Goal: Task Accomplishment & Management: Use online tool/utility

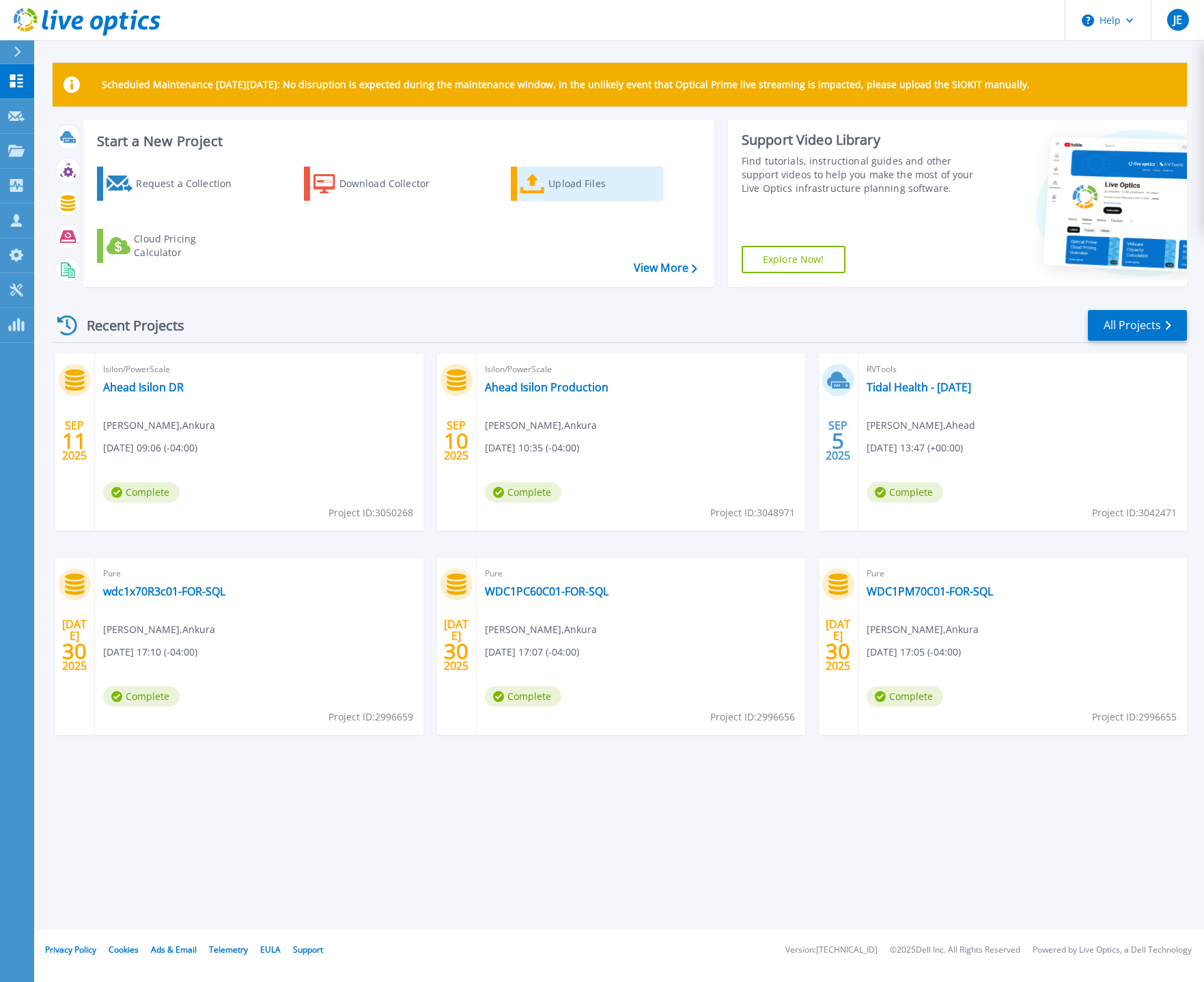
click at [580, 186] on div "Upload Files" at bounding box center [603, 184] width 109 height 28
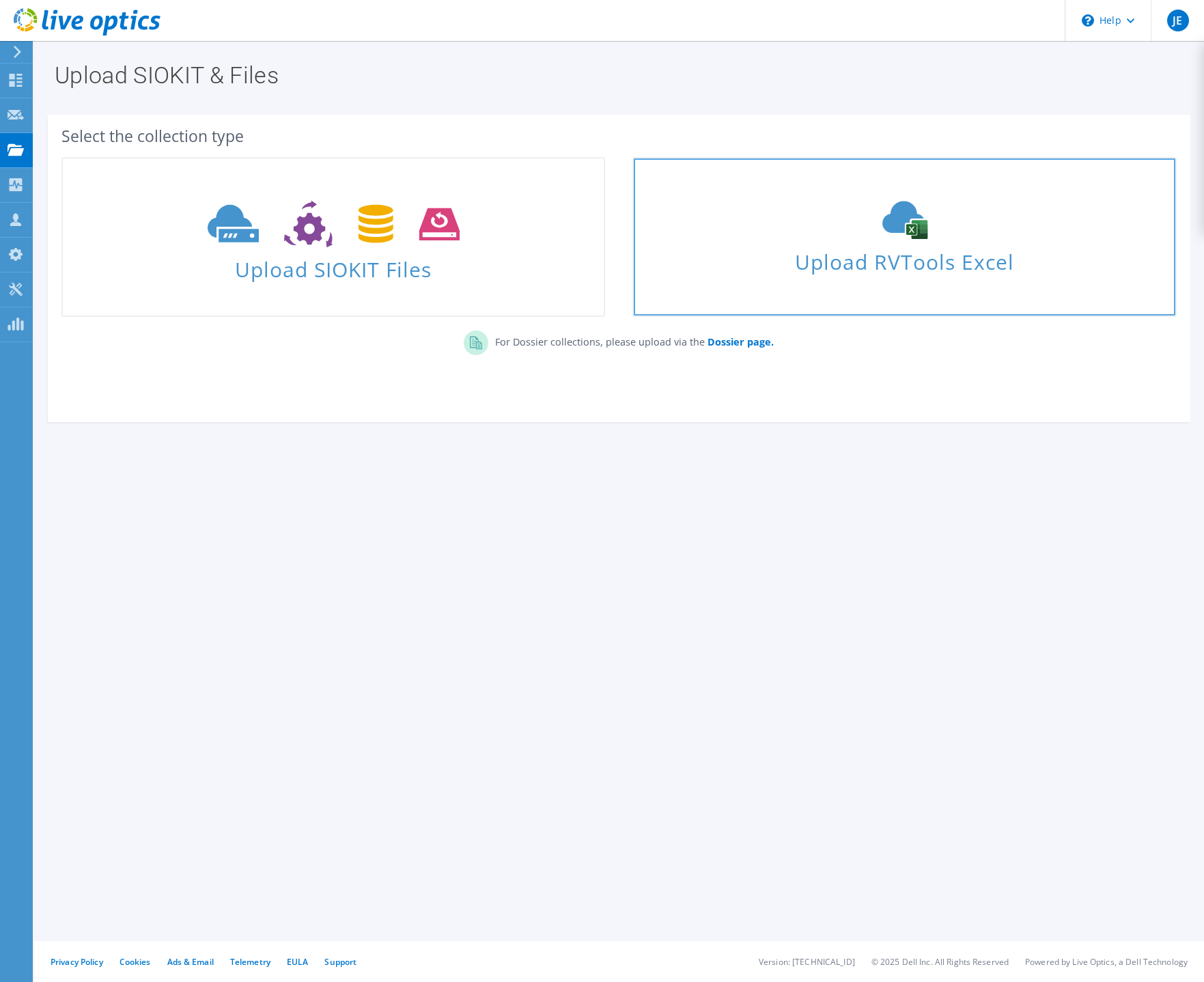
click at [899, 271] on span "Upload RVTools Excel" at bounding box center [904, 258] width 541 height 29
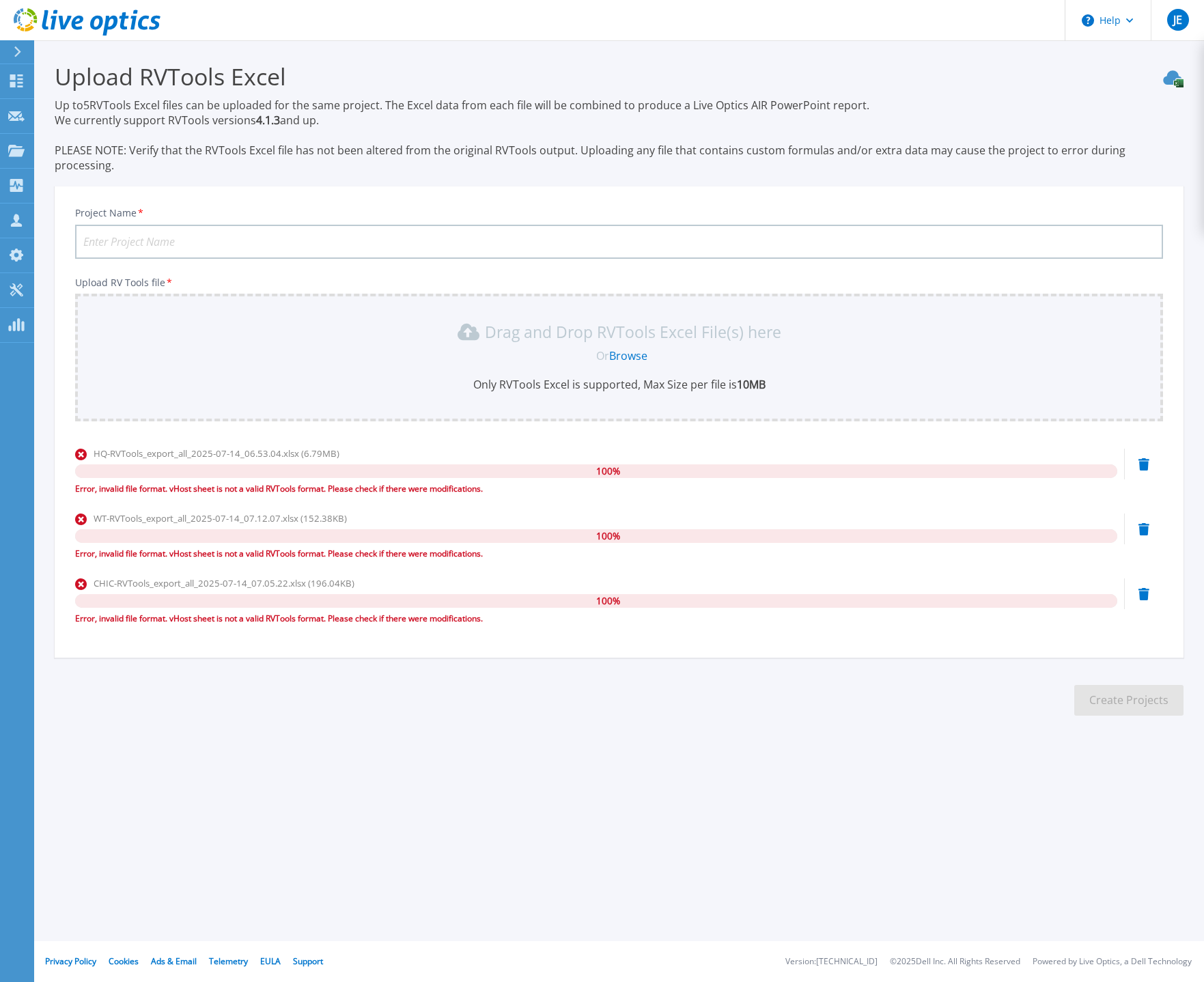
click at [1140, 458] on icon at bounding box center [1144, 464] width 11 height 12
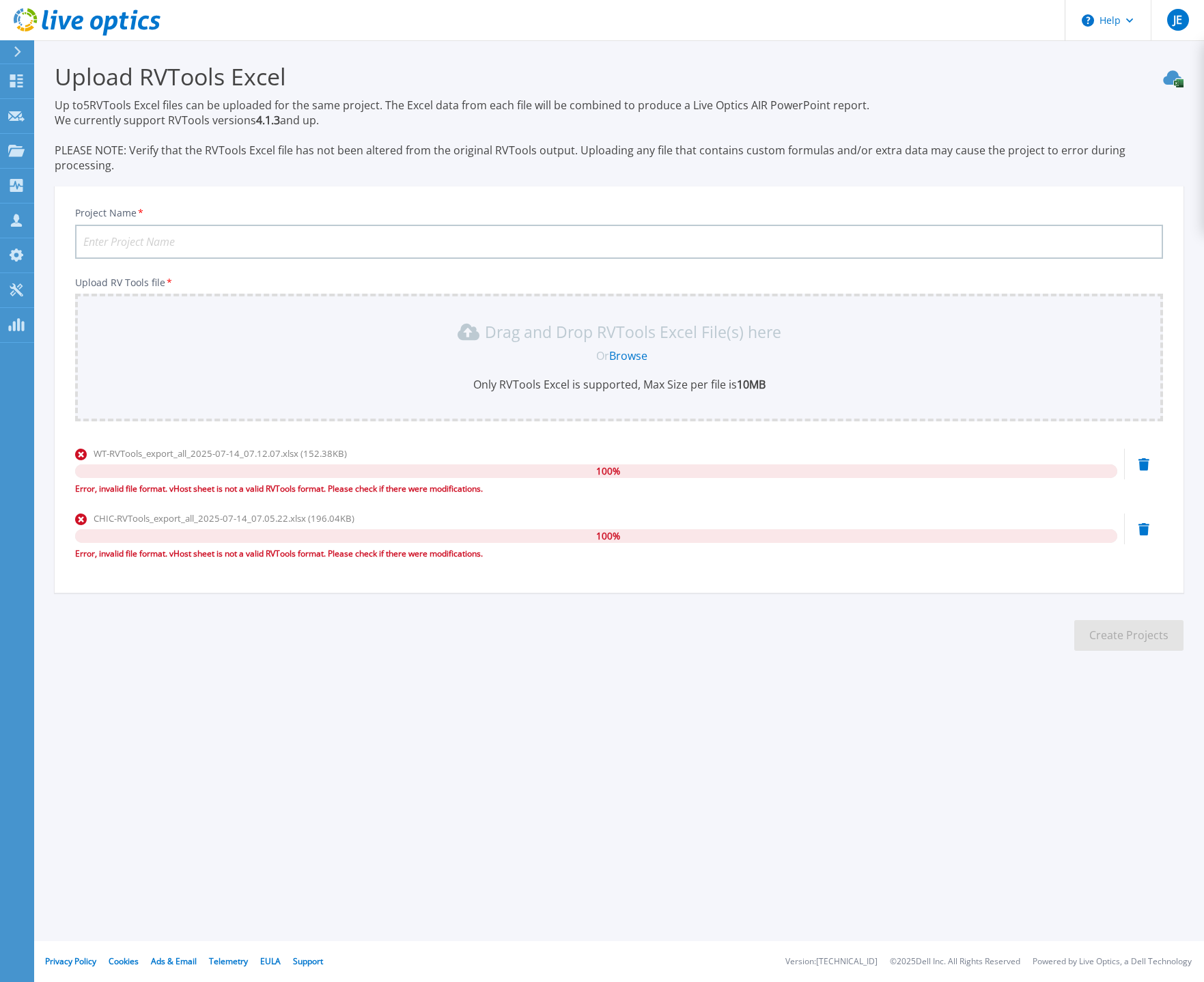
click at [1143, 458] on icon at bounding box center [1144, 464] width 11 height 12
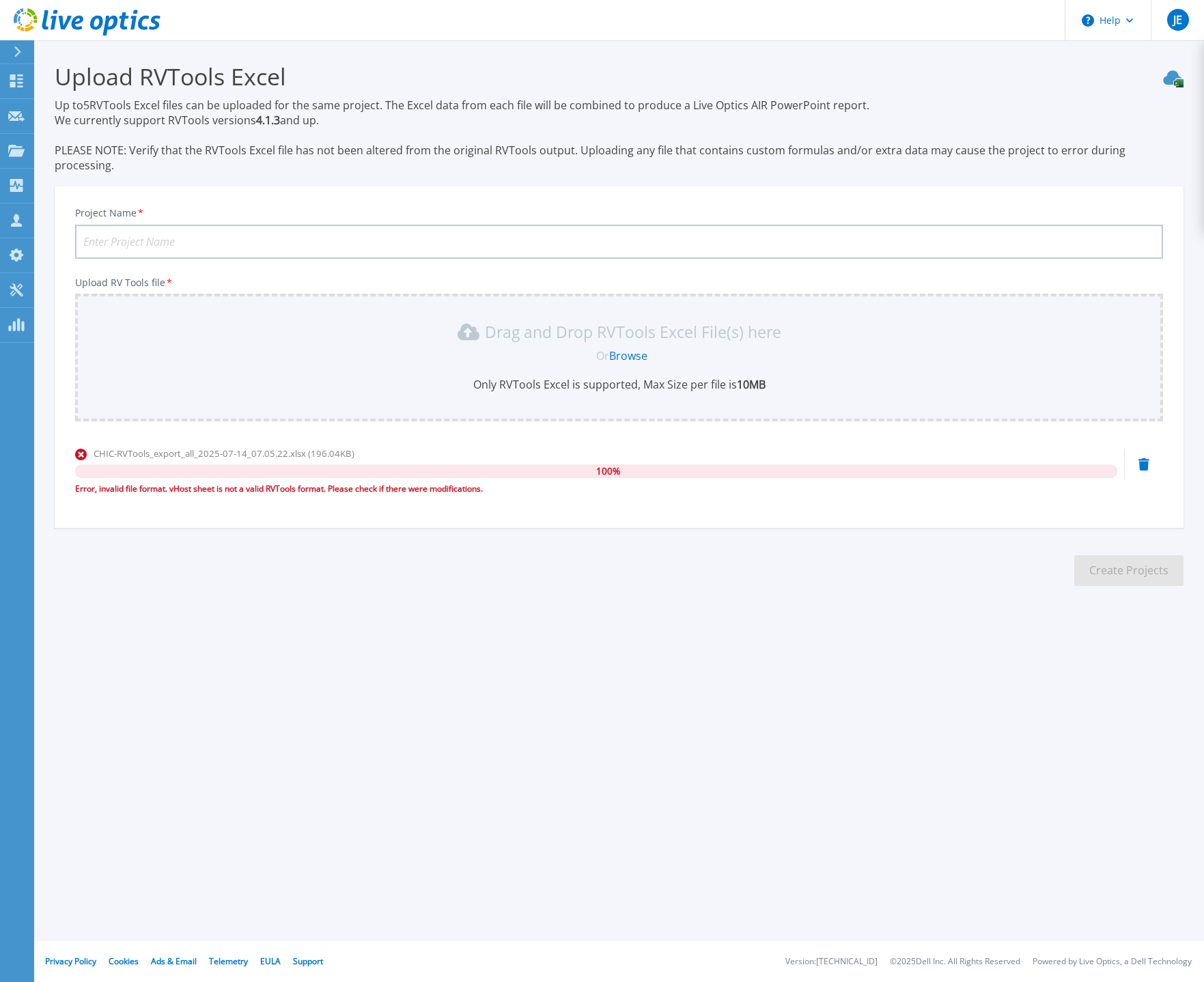
click at [1143, 458] on icon at bounding box center [1144, 464] width 11 height 12
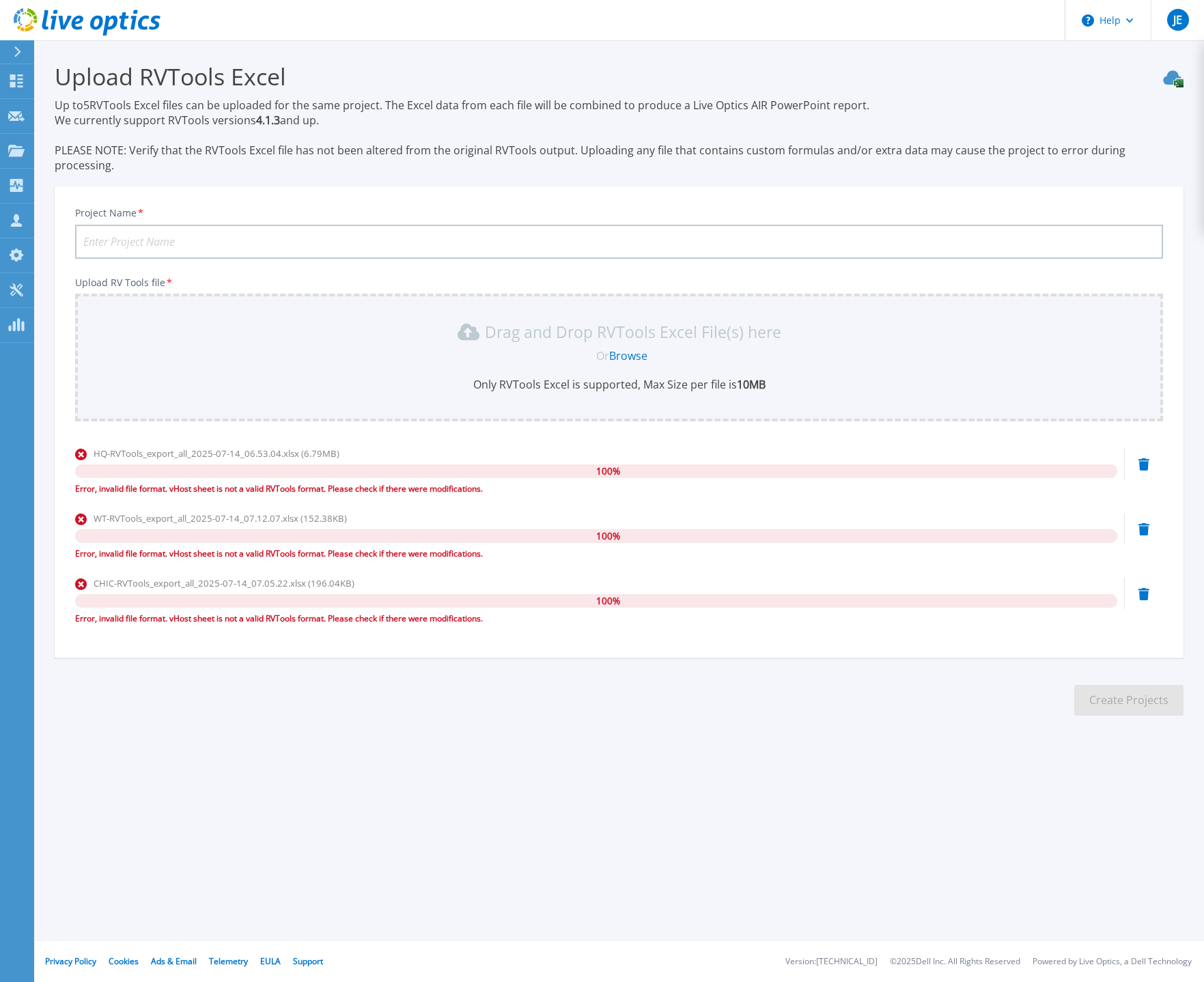
click at [1138, 450] on div "HQ-RVTools_export_all_2025-07-14_06.53.04.xlsx (6.79MB) 100 % Error, invalid fi…" at bounding box center [618, 475] width 1088 height 58
click at [1142, 458] on icon at bounding box center [1144, 464] width 11 height 12
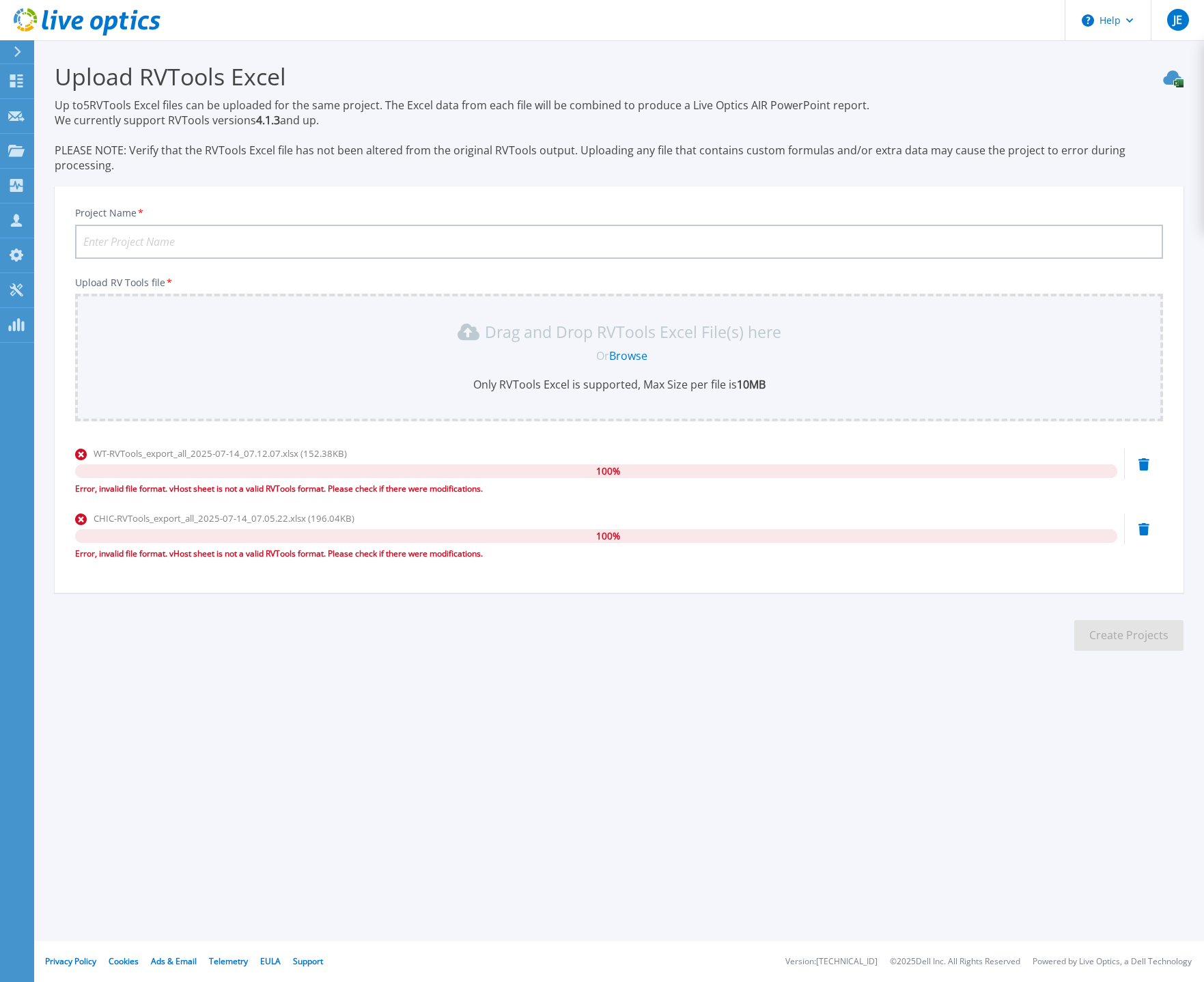
click at [1142, 458] on icon at bounding box center [1144, 464] width 11 height 12
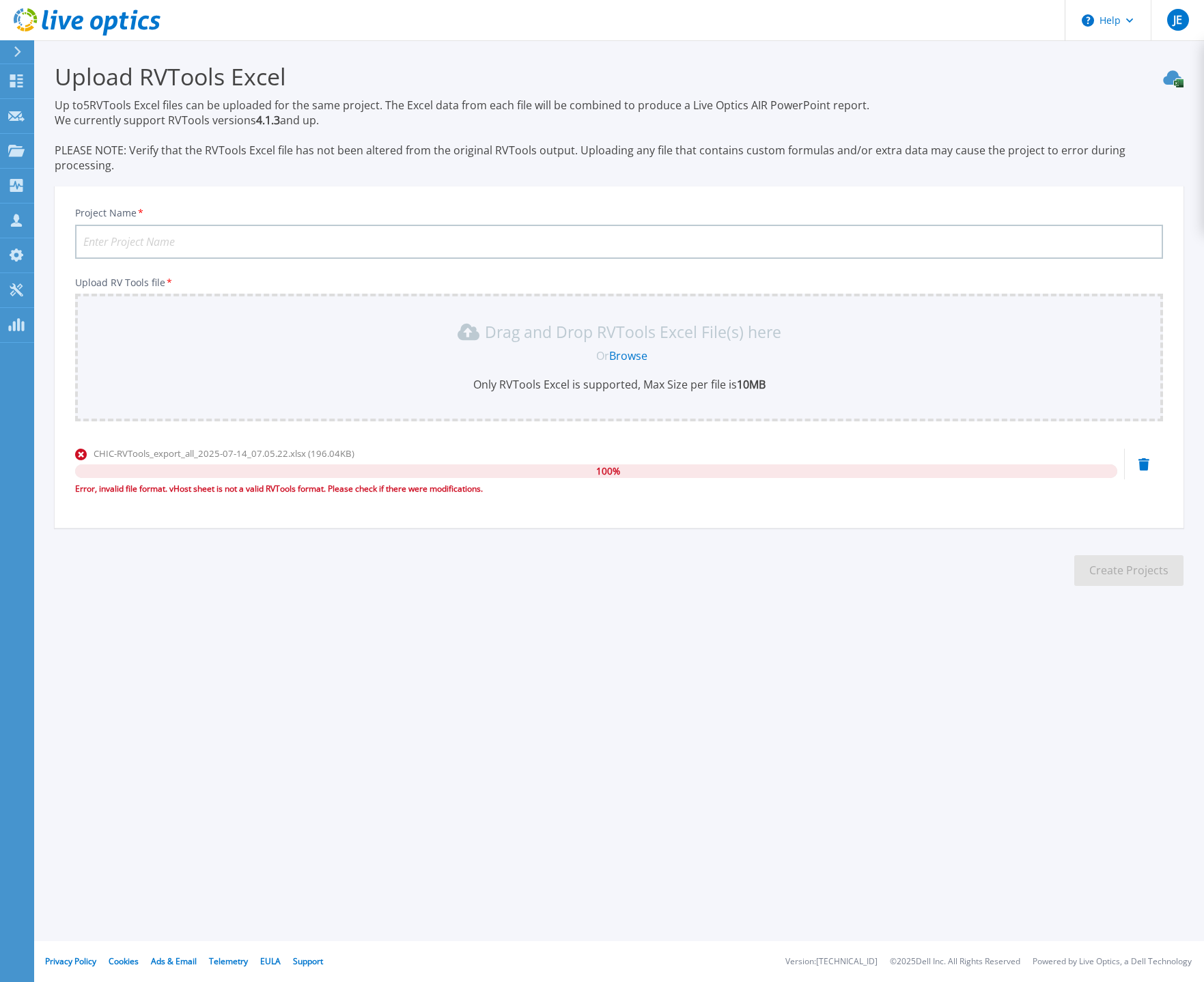
click at [1142, 458] on icon at bounding box center [1144, 464] width 11 height 12
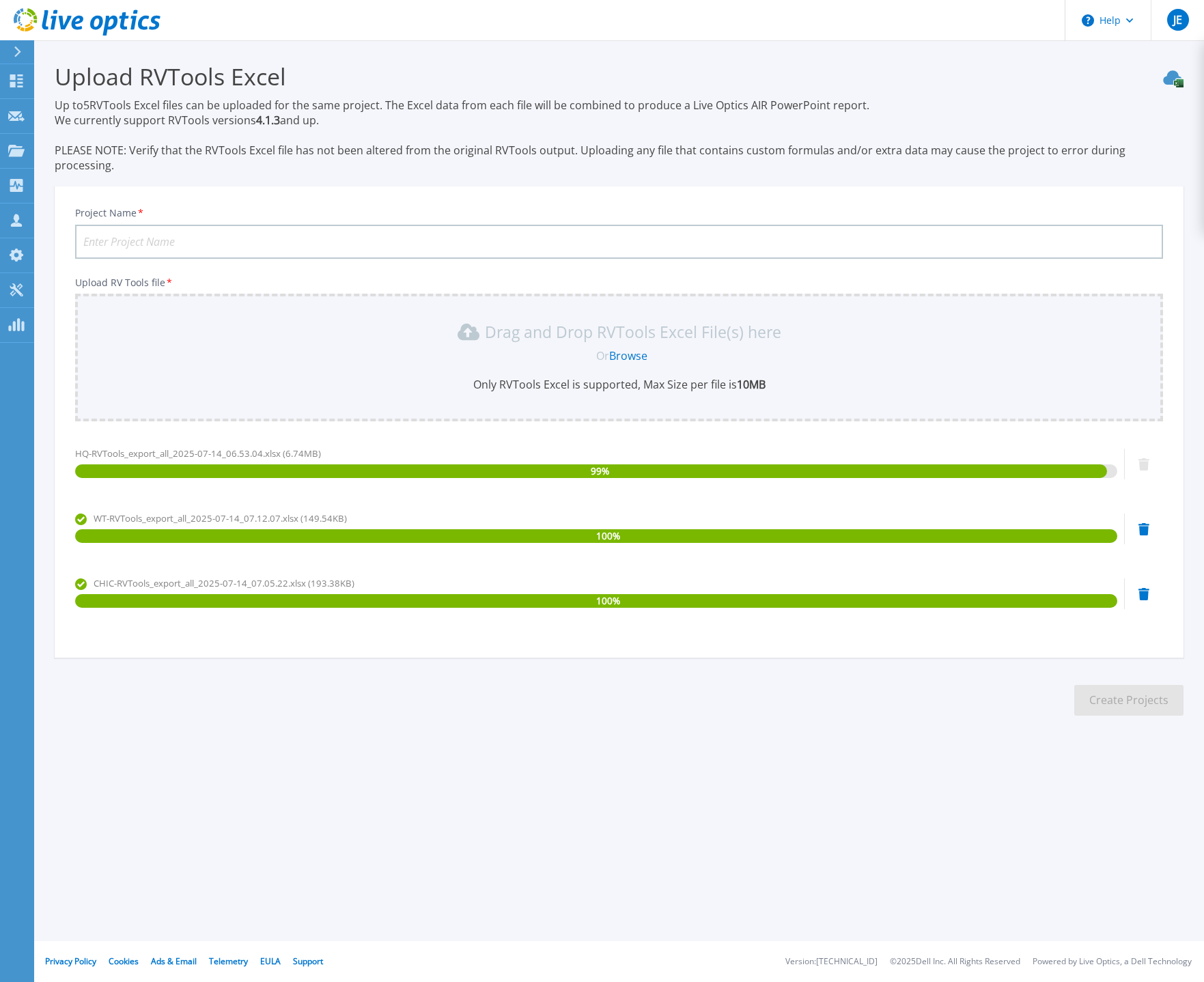
click at [611, 224] on input "Project Name *" at bounding box center [618, 242] width 1088 height 34
type input "S"
type input "[PERSON_NAME] RVTools [DATE]"
click at [1124, 687] on button "Create Projects" at bounding box center [1128, 700] width 109 height 31
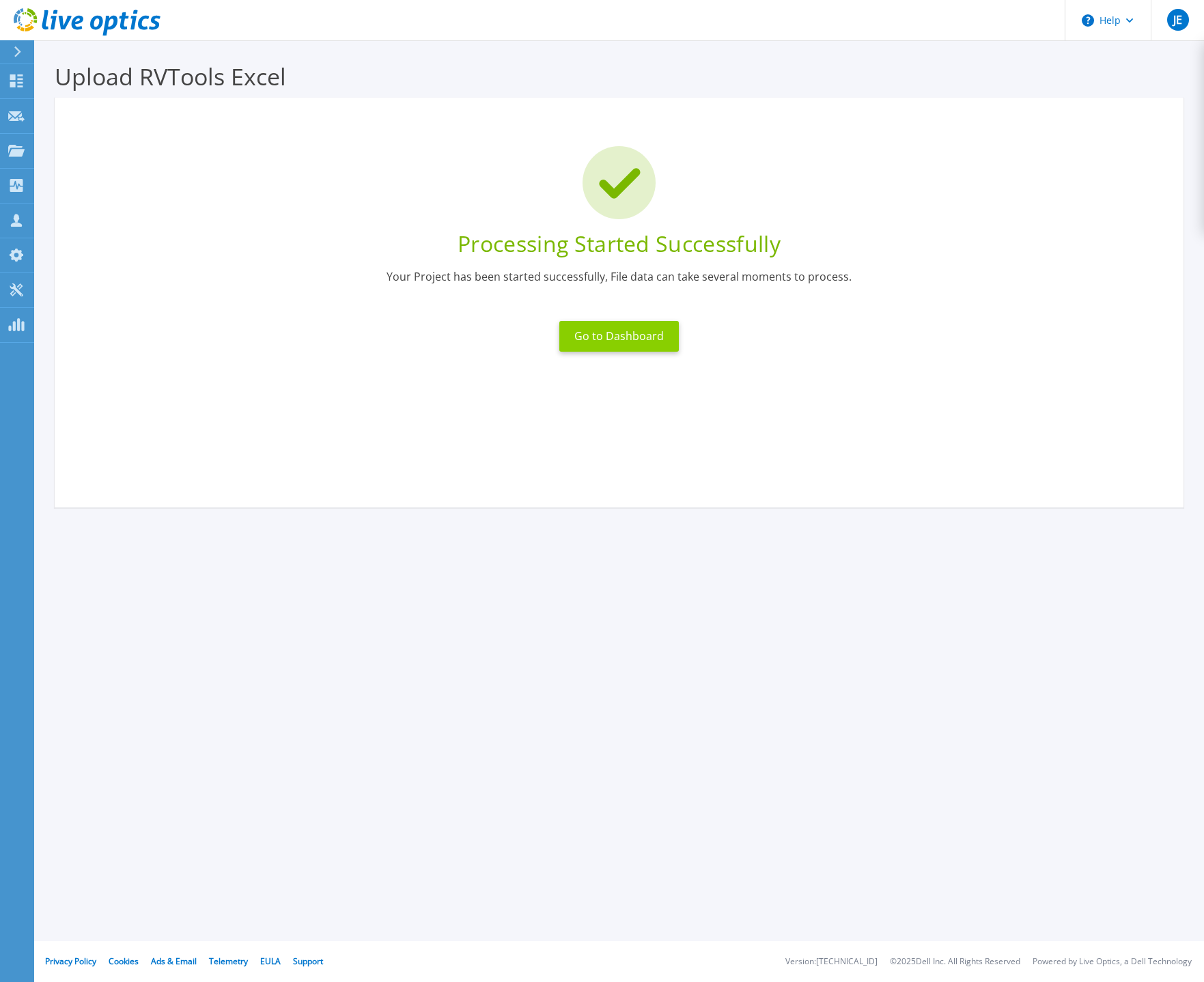
click at [607, 343] on button "Go to Dashboard" at bounding box center [618, 336] width 120 height 31
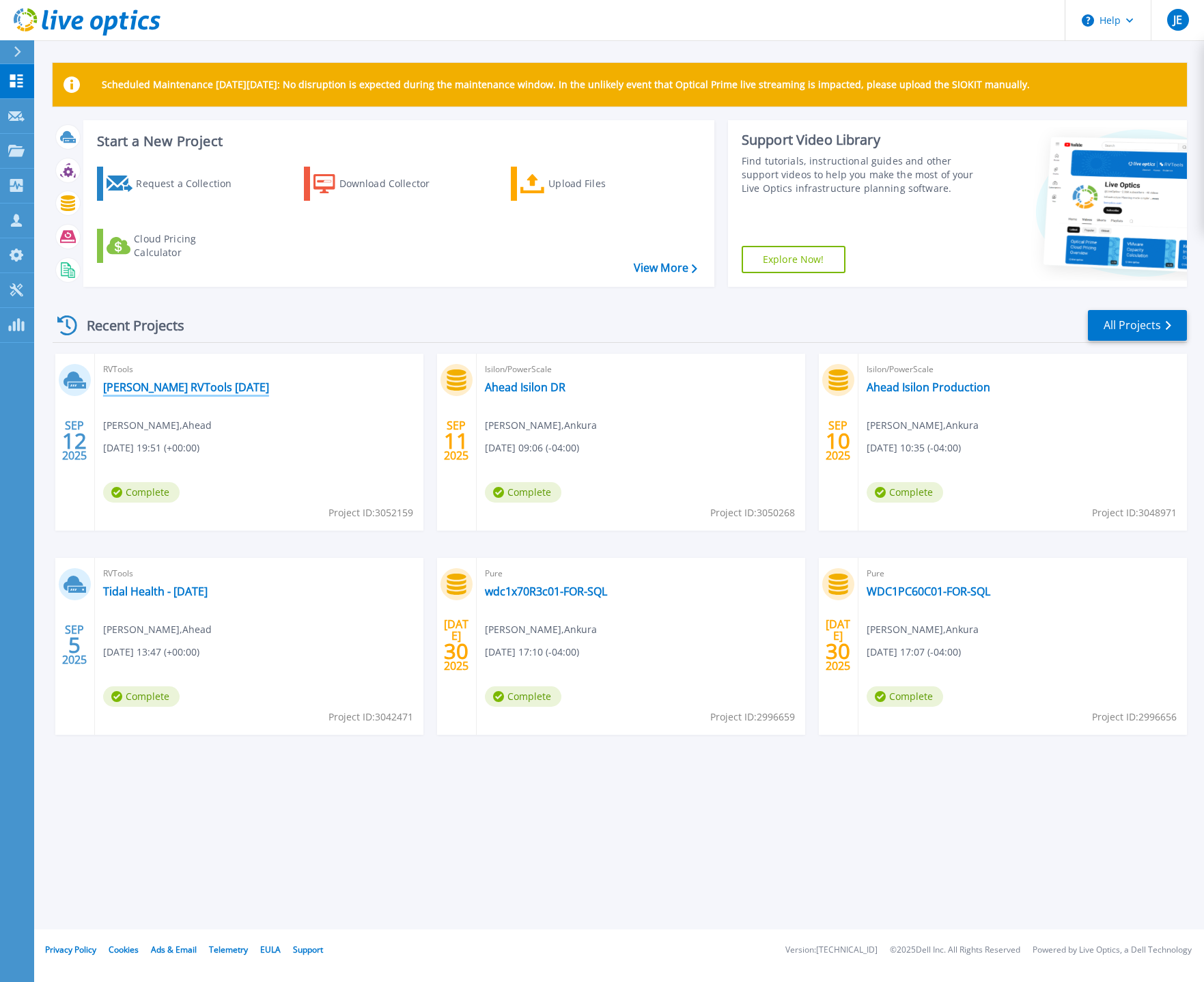
click at [209, 388] on link "[PERSON_NAME] RVTools [DATE]" at bounding box center [186, 387] width 166 height 14
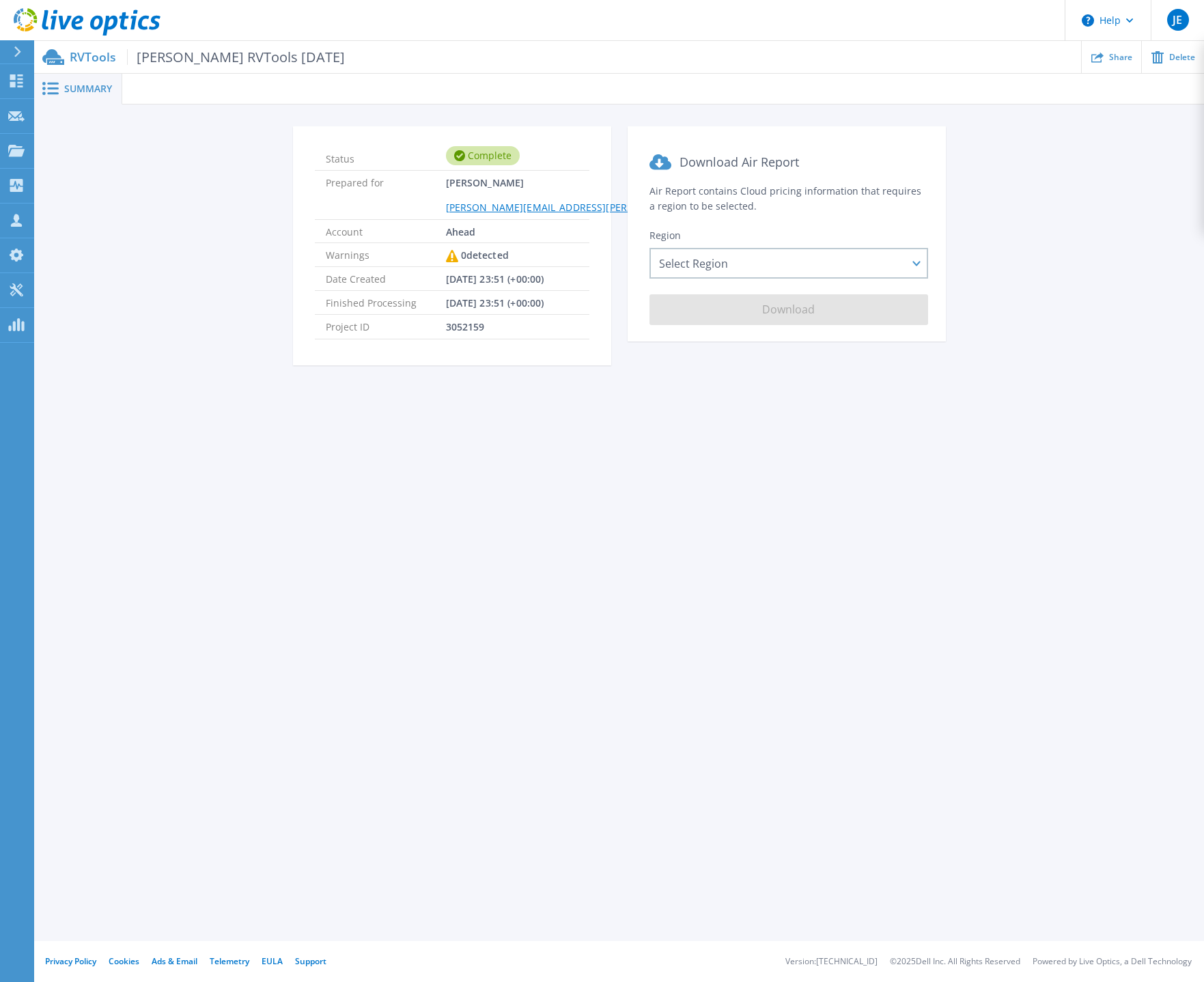
click at [767, 280] on section "Download Air Report Air Report contains Cloud pricing information that requires…" at bounding box center [787, 234] width 318 height 215
click at [774, 270] on div "Select Region [GEOGRAPHIC_DATA] ([GEOGRAPHIC_DATA]) [GEOGRAPHIC_DATA] ([GEOGRAP…" at bounding box center [789, 263] width 279 height 31
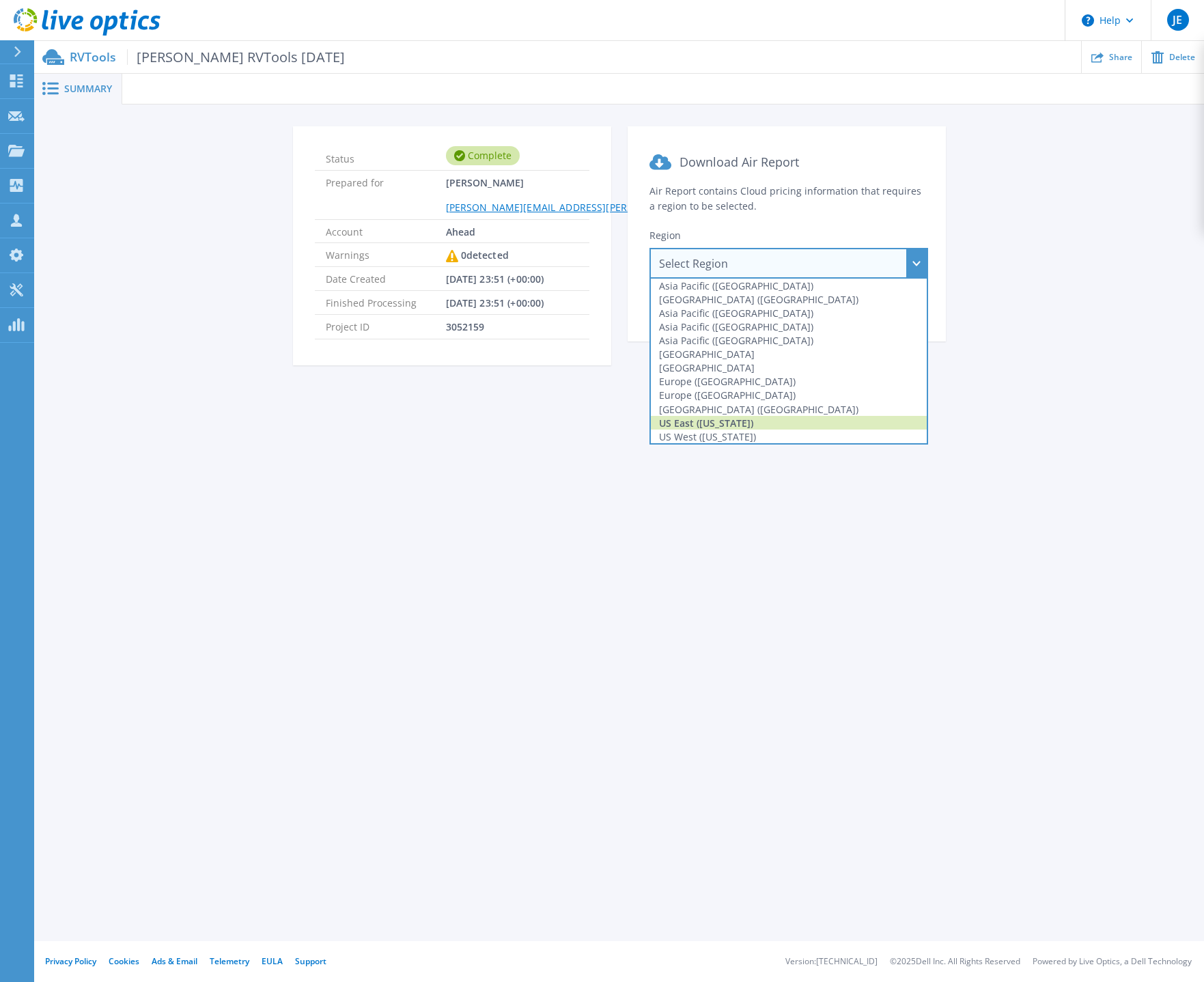
click at [736, 419] on div "US East ([US_STATE])" at bounding box center [789, 423] width 276 height 14
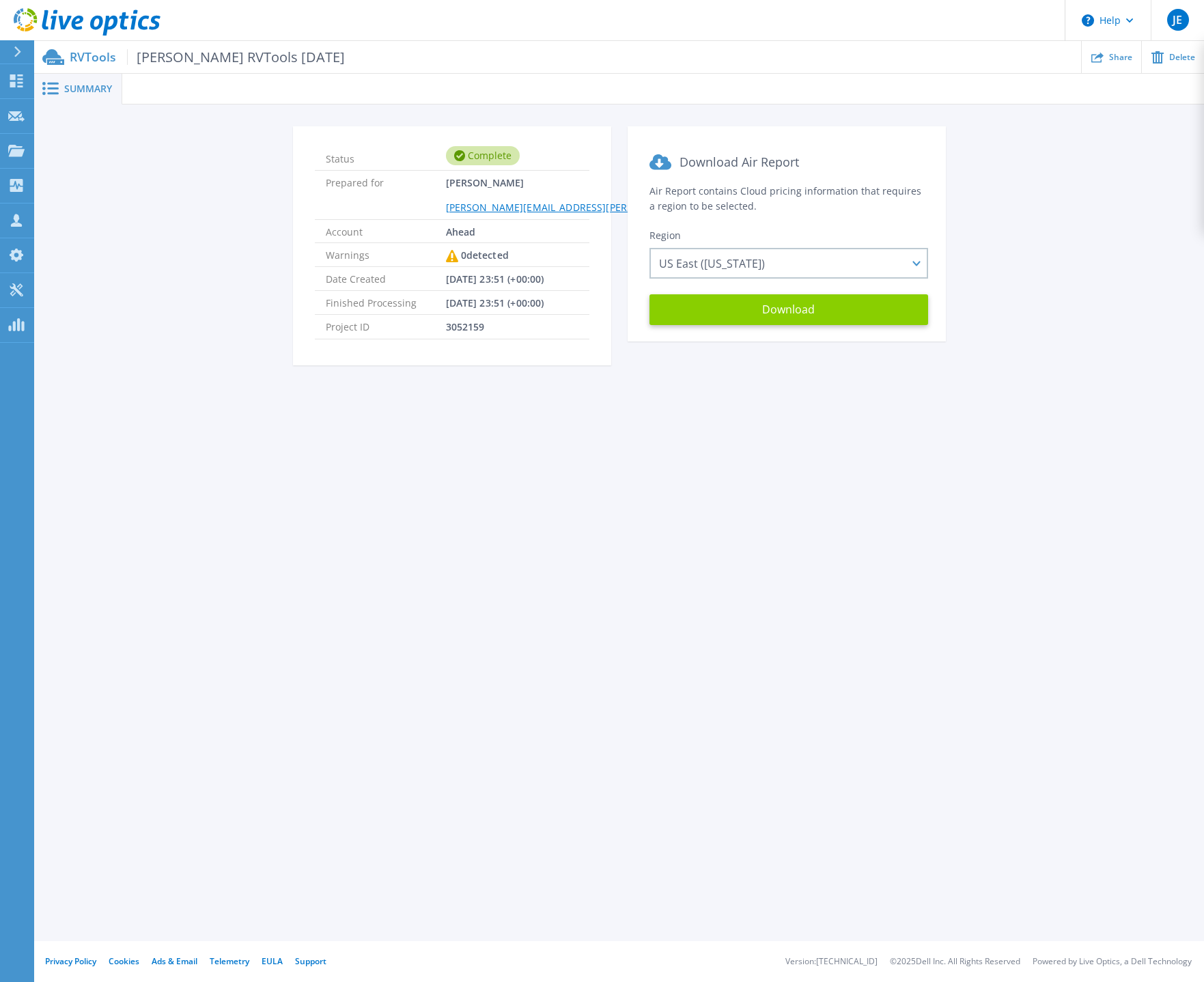
click at [805, 317] on button "Download" at bounding box center [789, 310] width 279 height 31
